Goal: Transaction & Acquisition: Book appointment/travel/reservation

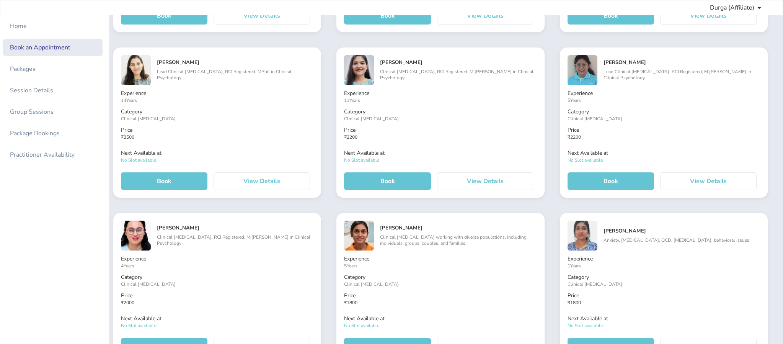
scroll to position [574, 0]
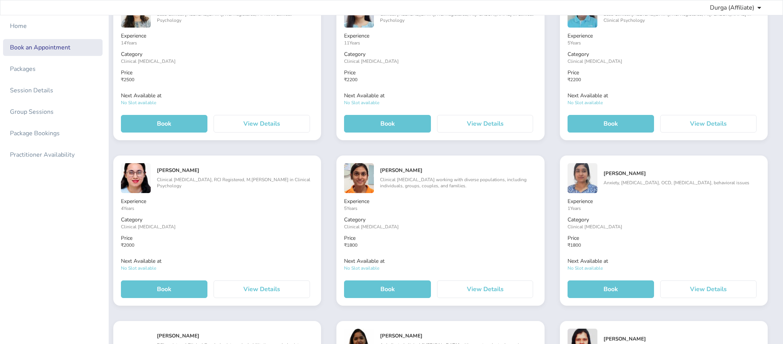
click at [268, 294] on button "View Details" at bounding box center [262, 289] width 96 height 18
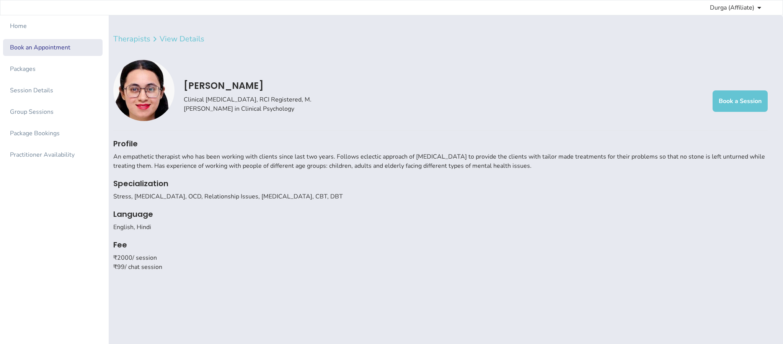
click at [729, 97] on button "Book a Session" at bounding box center [740, 100] width 55 height 21
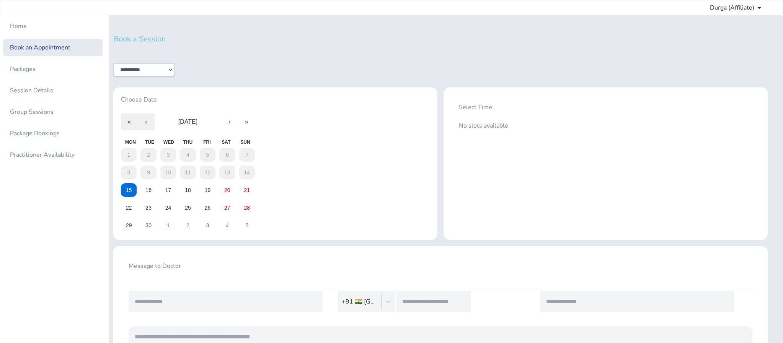
click at [181, 183] on div "1 2 3 4 5 6 7 8 9 10 11 12 13 14 15 16 17 18 19 20 21 22 23 24 25 26 27 28 29 3…" at bounding box center [188, 190] width 134 height 84
click at [190, 190] on abbr "18" at bounding box center [188, 190] width 6 height 6
click at [175, 188] on button "17" at bounding box center [168, 190] width 16 height 14
click at [186, 188] on abbr "18" at bounding box center [188, 190] width 6 height 6
click at [492, 125] on label "12:00 PM" at bounding box center [482, 126] width 47 height 16
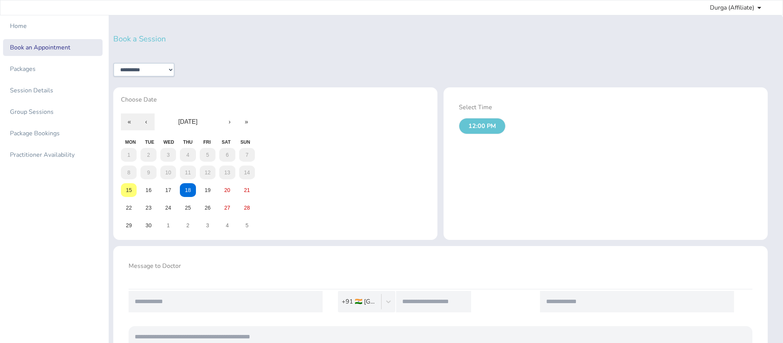
click at [227, 304] on input "text" at bounding box center [226, 301] width 194 height 21
click at [199, 301] on input "text" at bounding box center [226, 301] width 194 height 21
click at [443, 309] on input "text" at bounding box center [433, 301] width 75 height 21
paste input "**********"
click at [423, 300] on input "**********" at bounding box center [433, 301] width 75 height 21
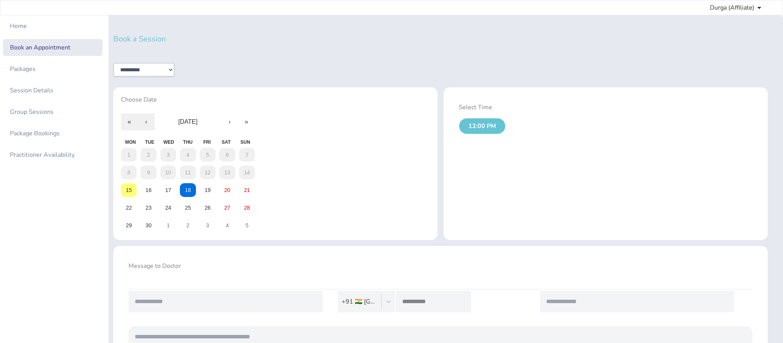
type input "**********"
click at [303, 309] on input "text" at bounding box center [226, 301] width 194 height 21
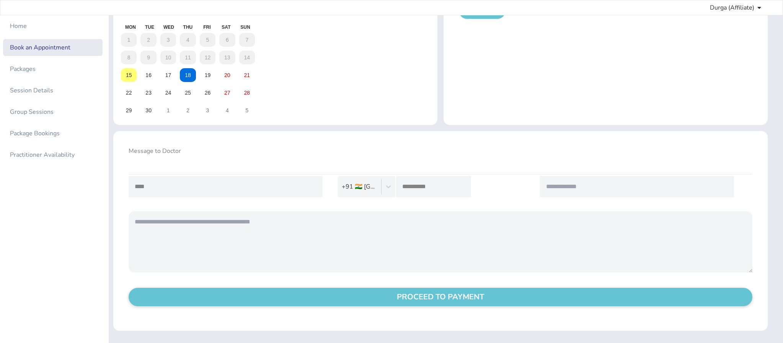
type input "****"
click at [354, 303] on button "PROCEED TO PAYMENT" at bounding box center [441, 296] width 624 height 18
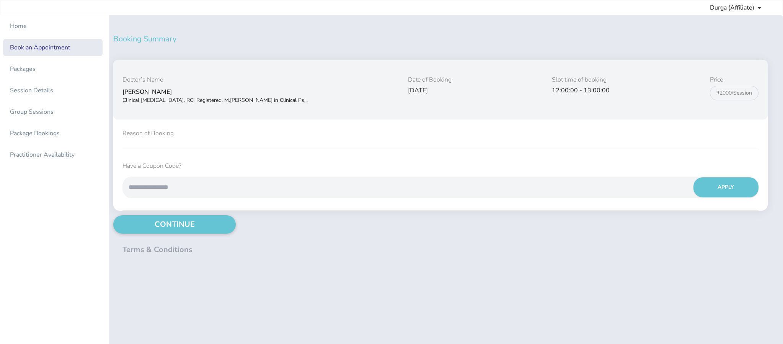
click at [307, 188] on input at bounding box center [405, 186] width 565 height 21
click at [216, 211] on div "Booking Summary Doctor’s Name [PERSON_NAME] Clinical [MEDICAL_DATA], RCI Regist…" at bounding box center [440, 143] width 655 height 224
click at [217, 225] on button "CONTINUE" at bounding box center [174, 224] width 123 height 18
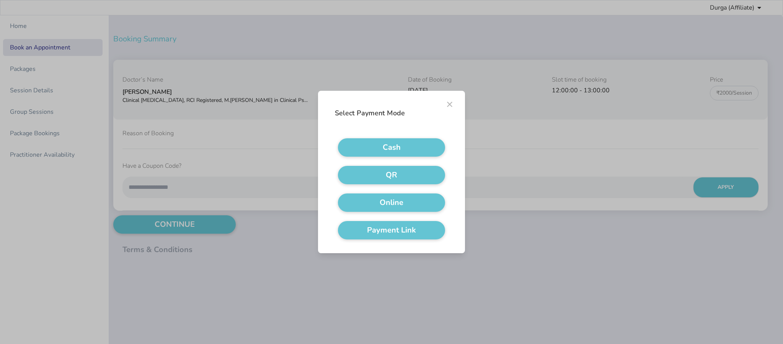
click at [351, 176] on button "QR" at bounding box center [391, 175] width 107 height 18
